Goal: Task Accomplishment & Management: Manage account settings

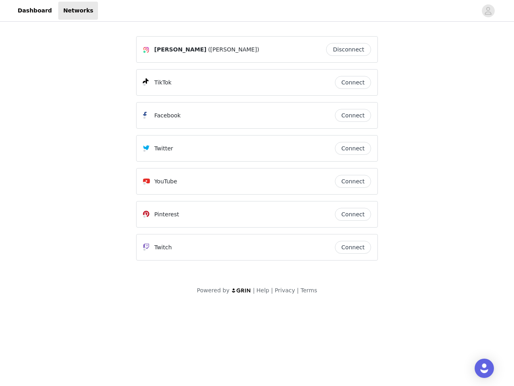
click at [257, 152] on div "Twitter" at bounding box center [239, 148] width 192 height 10
click at [257, 11] on div at bounding box center [287, 11] width 379 height 18
click at [489, 11] on icon "avatar" at bounding box center [489, 10] width 8 height 13
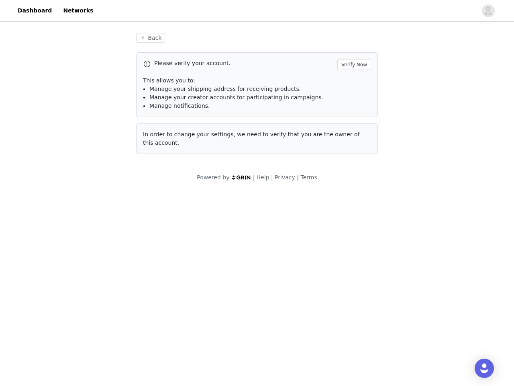
click at [351, 49] on div "Back Please verify your account. Verify Now This allows you to: Manage your shi…" at bounding box center [257, 93] width 261 height 140
click at [353, 82] on p "This allows you to:" at bounding box center [257, 80] width 228 height 8
click at [353, 115] on div "Please verify your account. Verify Now This allows you to: Manage your shipping…" at bounding box center [257, 84] width 242 height 65
click at [353, 148] on div "Back Please verify your account. Verify Now This allows you to: Manage your shi…" at bounding box center [257, 93] width 261 height 140
click at [353, 181] on div "Powered by | Help | Privacy | Terms" at bounding box center [257, 182] width 514 height 18
